Goal: Transaction & Acquisition: Purchase product/service

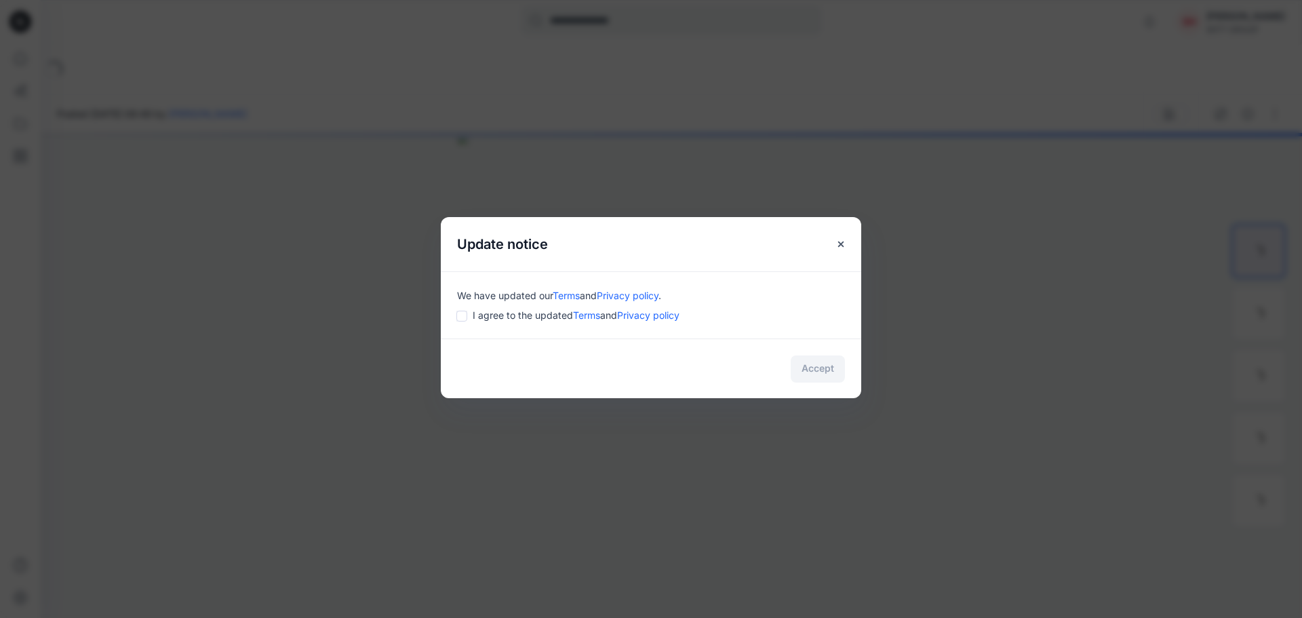
click at [825, 370] on div "Accept" at bounding box center [651, 368] width 420 height 60
click at [575, 300] on link "Terms" at bounding box center [566, 296] width 27 height 12
click at [812, 372] on div "Accept" at bounding box center [651, 368] width 420 height 60
click at [816, 365] on button "Accept" at bounding box center [818, 368] width 54 height 27
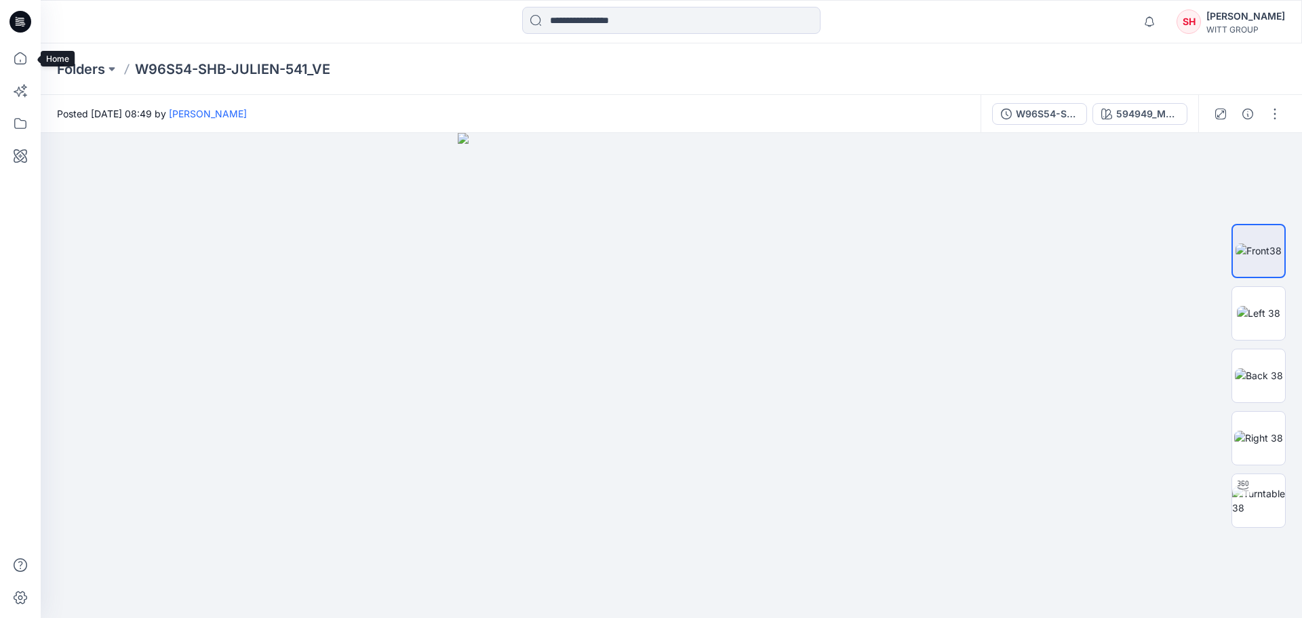
click at [19, 65] on icon at bounding box center [20, 58] width 30 height 30
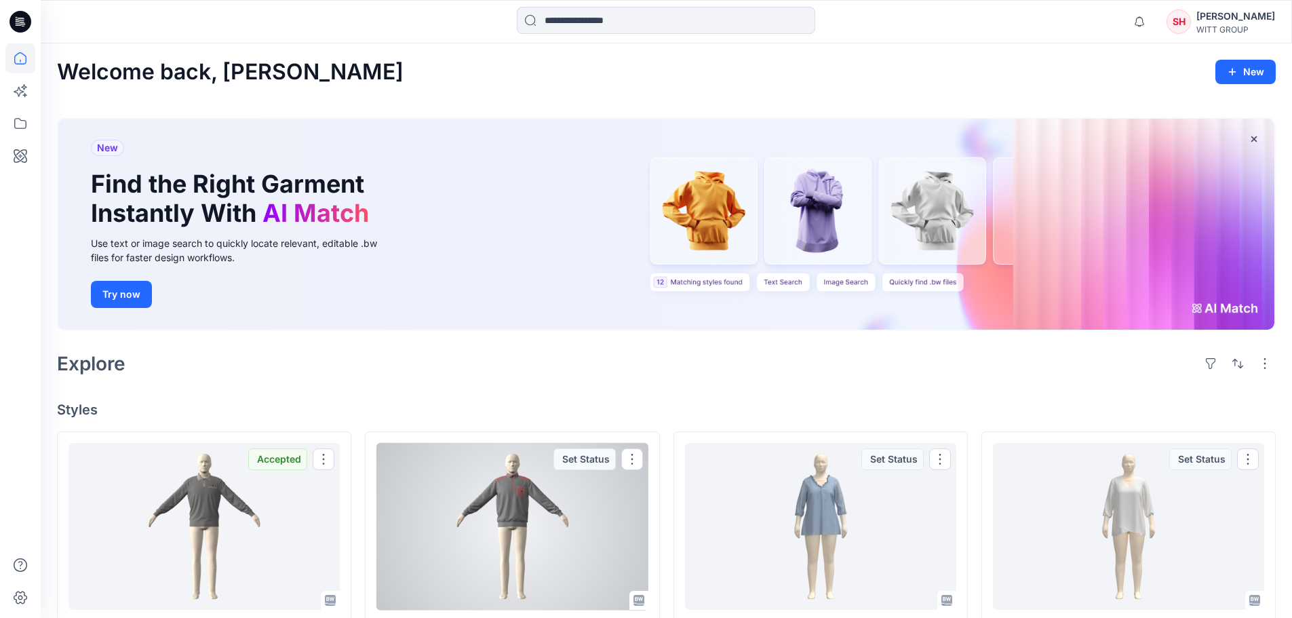
click at [516, 545] on div at bounding box center [511, 526] width 271 height 167
